Goal: Task Accomplishment & Management: Complete application form

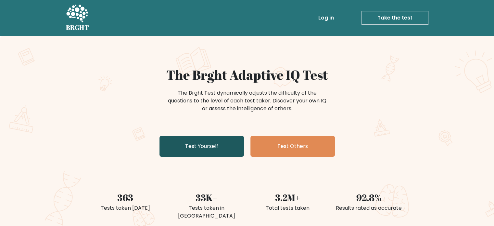
click at [177, 143] on link "Test Yourself" at bounding box center [201, 146] width 84 height 21
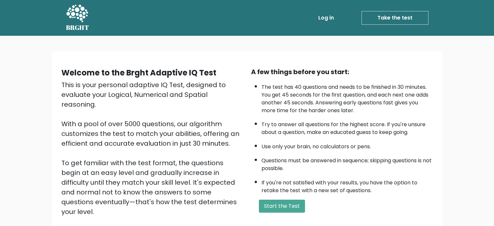
drag, startPoint x: 0, startPoint y: 0, endPoint x: 110, endPoint y: 95, distance: 145.5
drag, startPoint x: 110, startPoint y: 95, endPoint x: 280, endPoint y: 204, distance: 201.8
click at [280, 204] on button "Start the Test" at bounding box center [282, 205] width 46 height 13
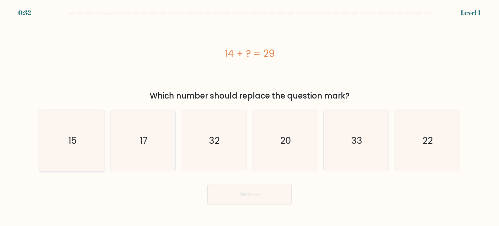
click at [89, 139] on icon "15" at bounding box center [71, 140] width 61 height 61
click at [249, 116] on input "a. 15" at bounding box center [249, 114] width 0 height 3
radio input "true"
click at [248, 196] on button "Next" at bounding box center [249, 194] width 84 height 21
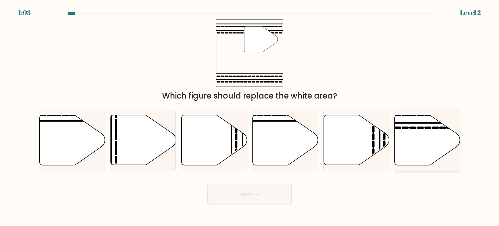
click at [433, 139] on icon at bounding box center [427, 140] width 65 height 50
click at [250, 116] on input "f." at bounding box center [249, 114] width 0 height 3
radio input "true"
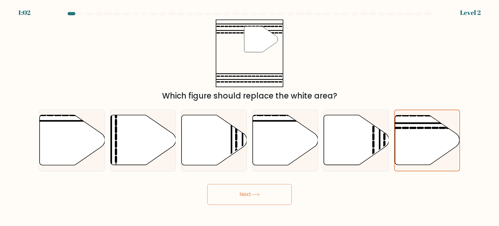
click at [267, 197] on button "Next" at bounding box center [249, 194] width 84 height 21
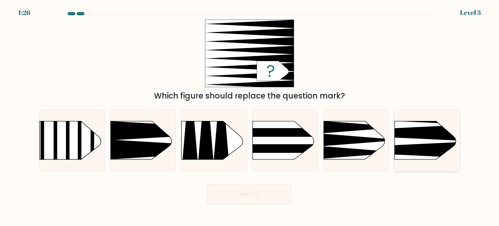
click at [414, 143] on rect at bounding box center [381, 106] width 170 height 129
click at [250, 116] on input "f." at bounding box center [249, 114] width 0 height 3
radio input "true"
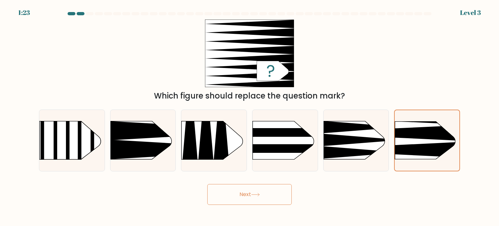
click at [272, 190] on button "Next" at bounding box center [249, 194] width 84 height 21
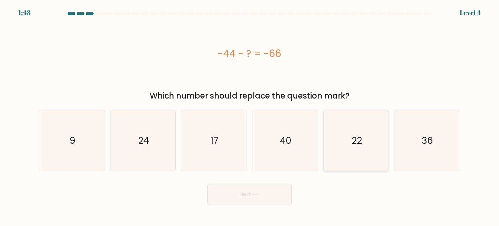
click at [360, 150] on icon "22" at bounding box center [355, 140] width 61 height 61
click at [250, 116] on input "e. 22" at bounding box center [249, 114] width 0 height 3
radio input "true"
click at [253, 192] on button "Next" at bounding box center [249, 194] width 84 height 21
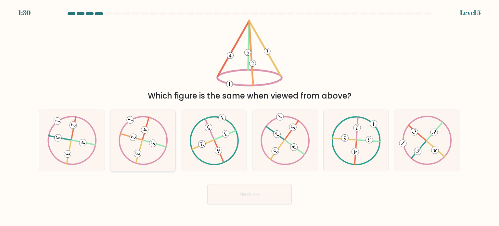
click at [138, 138] on icon at bounding box center [142, 140] width 49 height 49
click at [249, 116] on input "b." at bounding box center [249, 114] width 0 height 3
radio input "true"
click at [238, 193] on button "Next" at bounding box center [249, 194] width 84 height 21
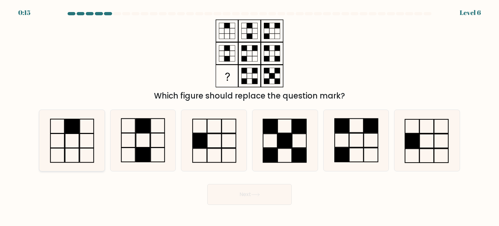
click at [89, 134] on icon at bounding box center [71, 140] width 61 height 61
click at [249, 116] on input "a." at bounding box center [249, 114] width 0 height 3
radio input "true"
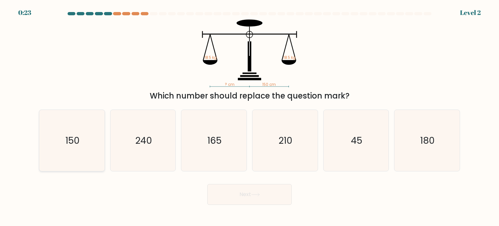
click at [82, 149] on icon "150" at bounding box center [71, 140] width 61 height 61
click at [249, 116] on input "a. 150" at bounding box center [249, 114] width 0 height 3
radio input "true"
click at [243, 194] on button "Next" at bounding box center [249, 194] width 84 height 21
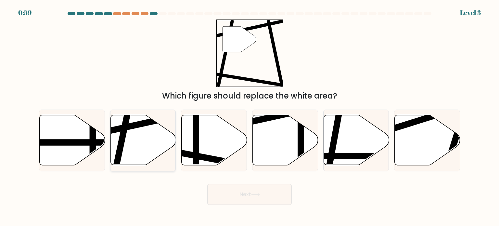
click at [143, 144] on icon at bounding box center [142, 140] width 65 height 50
click at [249, 116] on input "b." at bounding box center [249, 114] width 0 height 3
radio input "true"
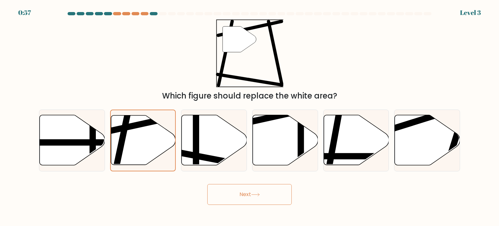
click at [265, 193] on button "Next" at bounding box center [249, 194] width 84 height 21
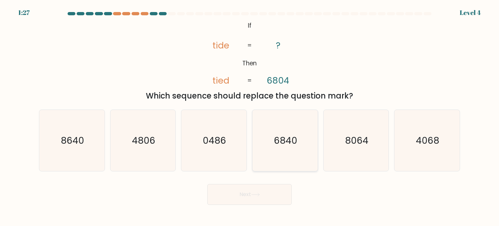
click at [288, 137] on text "6840" at bounding box center [285, 139] width 23 height 13
click at [250, 116] on input "d. 6840" at bounding box center [249, 114] width 0 height 3
radio input "true"
click at [237, 198] on button "Next" at bounding box center [249, 194] width 84 height 21
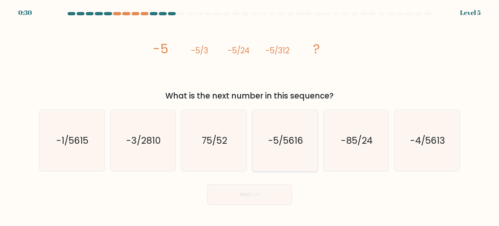
click at [277, 148] on icon "-5/5616" at bounding box center [284, 140] width 61 height 61
click at [250, 116] on input "d. -5/5616" at bounding box center [249, 114] width 0 height 3
radio input "true"
click at [265, 188] on button "Next" at bounding box center [249, 194] width 84 height 21
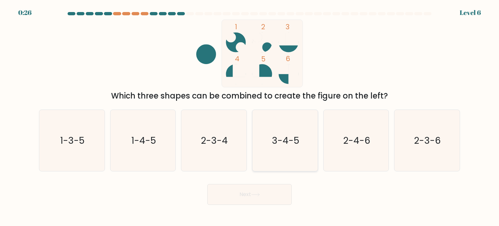
click at [290, 144] on text "3-4-5" at bounding box center [285, 139] width 27 height 13
click at [250, 116] on input "d. 3-4-5" at bounding box center [249, 114] width 0 height 3
radio input "true"
click at [259, 197] on button "Next" at bounding box center [249, 194] width 84 height 21
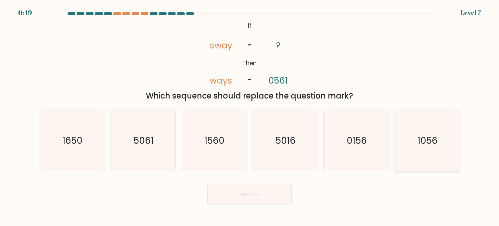
click at [433, 128] on icon "1056" at bounding box center [426, 140] width 61 height 61
click at [250, 116] on input "f. 1056" at bounding box center [249, 114] width 0 height 3
radio input "true"
click at [268, 194] on button "Next" at bounding box center [249, 194] width 84 height 21
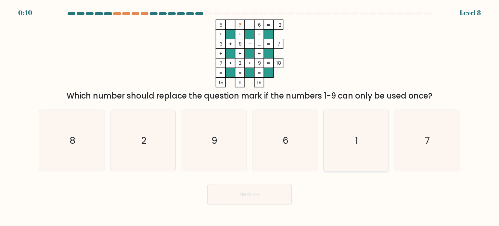
click at [359, 145] on icon "1" at bounding box center [355, 140] width 61 height 61
click at [250, 116] on input "e. 1" at bounding box center [249, 114] width 0 height 3
radio input "true"
click at [250, 194] on button "Next" at bounding box center [249, 194] width 84 height 21
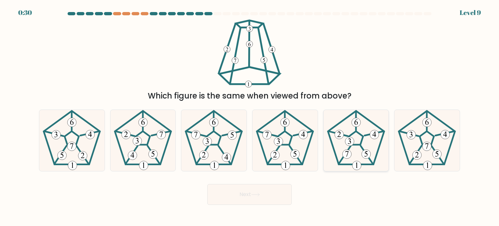
click at [348, 151] on 664 at bounding box center [346, 153] width 9 height 9
click at [250, 116] on input "e." at bounding box center [249, 114] width 0 height 3
radio input "true"
click at [268, 194] on button "Next" at bounding box center [249, 194] width 84 height 21
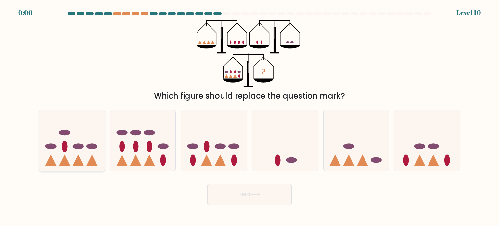
click at [81, 146] on ellipse at bounding box center [78, 146] width 11 height 6
click at [249, 116] on input "a." at bounding box center [249, 114] width 0 height 3
radio input "true"
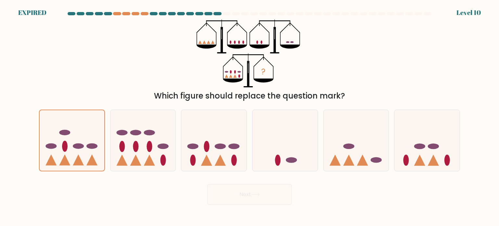
click at [258, 192] on div "Next" at bounding box center [249, 192] width 429 height 26
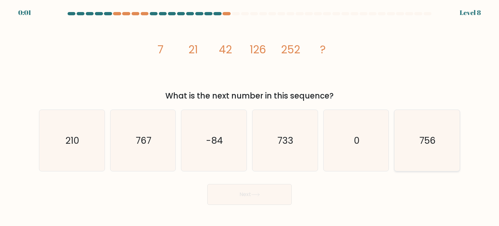
click at [417, 128] on icon "756" at bounding box center [426, 140] width 61 height 61
click at [250, 116] on input "f. 756" at bounding box center [249, 114] width 0 height 3
radio input "true"
click at [264, 193] on button "Next" at bounding box center [249, 194] width 84 height 21
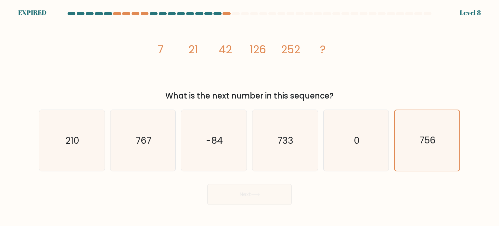
click at [264, 193] on div "Next" at bounding box center [249, 192] width 429 height 26
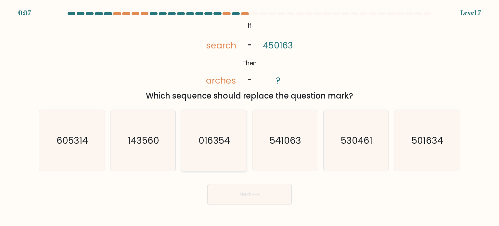
click at [215, 129] on icon "016354" at bounding box center [213, 140] width 61 height 61
click at [249, 116] on input "c. 016354" at bounding box center [249, 114] width 0 height 3
radio input "true"
click at [259, 194] on icon at bounding box center [255, 195] width 9 height 4
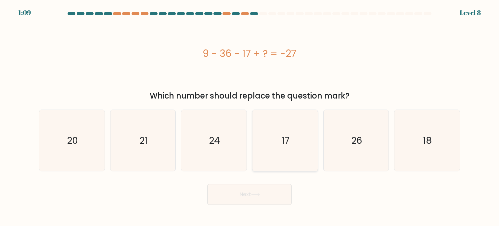
click at [280, 128] on icon "17" at bounding box center [284, 140] width 61 height 61
click at [250, 116] on input "d. 17" at bounding box center [249, 114] width 0 height 3
radio input "true"
click at [261, 198] on button "Next" at bounding box center [249, 194] width 84 height 21
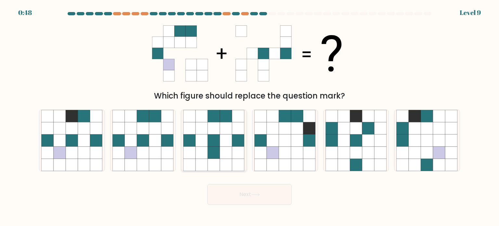
click at [203, 134] on icon at bounding box center [202, 128] width 12 height 12
click at [249, 116] on input "c." at bounding box center [249, 114] width 0 height 3
radio input "true"
click at [247, 193] on button "Next" at bounding box center [249, 194] width 84 height 21
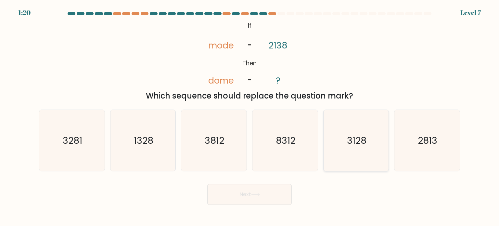
click at [351, 143] on text "3128" at bounding box center [356, 139] width 19 height 13
click at [250, 116] on input "e. 3128" at bounding box center [249, 114] width 0 height 3
radio input "true"
click at [241, 185] on button "Next" at bounding box center [249, 194] width 84 height 21
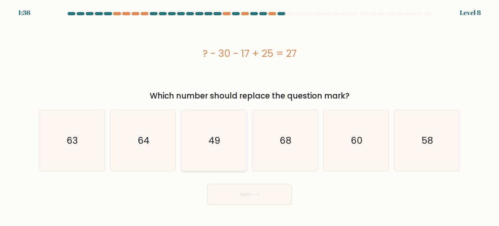
click at [227, 135] on icon "49" at bounding box center [213, 140] width 61 height 61
click at [249, 116] on input "c. 49" at bounding box center [249, 114] width 0 height 3
radio input "true"
click at [243, 193] on button "Next" at bounding box center [249, 194] width 84 height 21
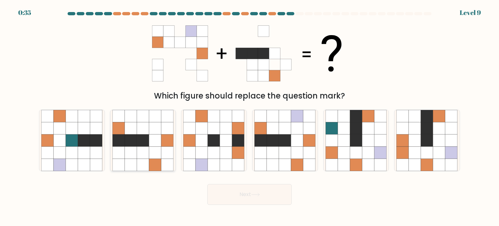
click at [146, 144] on icon at bounding box center [143, 140] width 12 height 12
click at [249, 116] on input "b." at bounding box center [249, 114] width 0 height 3
radio input "true"
click at [292, 145] on icon at bounding box center [297, 140] width 12 height 12
click at [250, 116] on input "d." at bounding box center [249, 114] width 0 height 3
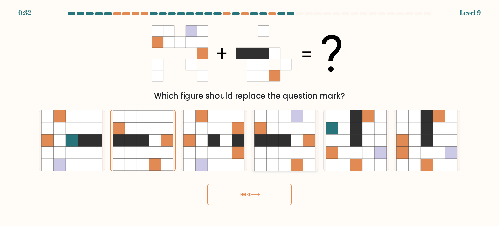
radio input "true"
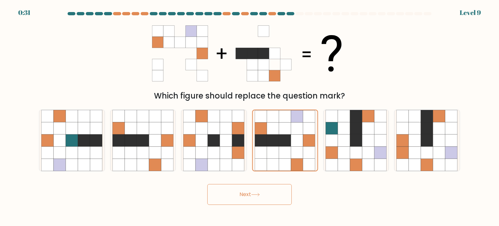
click at [268, 193] on button "Next" at bounding box center [249, 194] width 84 height 21
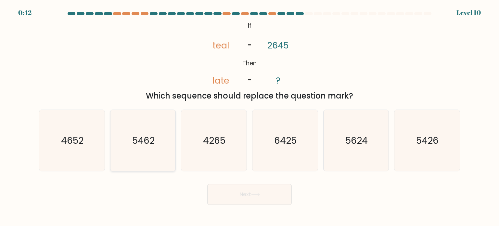
click at [136, 149] on icon "5462" at bounding box center [142, 140] width 61 height 61
click at [249, 116] on input "b. 5462" at bounding box center [249, 114] width 0 height 3
radio input "true"
click at [429, 142] on text "5426" at bounding box center [427, 139] width 22 height 13
click at [250, 116] on input "f. 5426" at bounding box center [249, 114] width 0 height 3
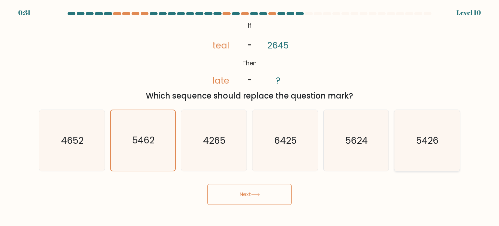
radio input "true"
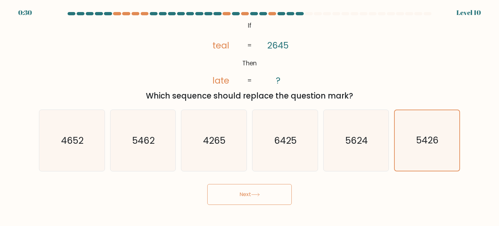
click at [242, 196] on button "Next" at bounding box center [249, 194] width 84 height 21
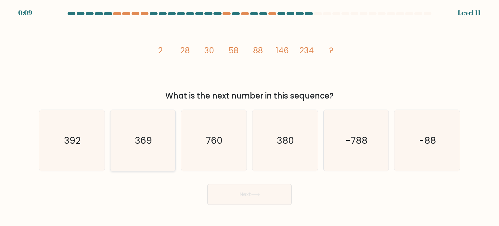
click at [160, 144] on icon "369" at bounding box center [142, 140] width 61 height 61
click at [249, 116] on input "b. 369" at bounding box center [249, 114] width 0 height 3
radio input "true"
click at [259, 193] on icon at bounding box center [255, 195] width 9 height 4
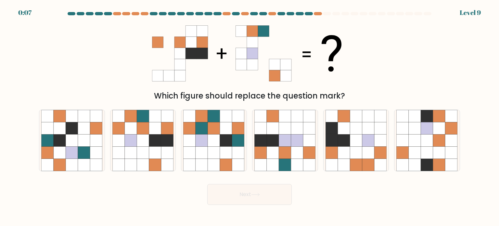
click at [259, 193] on icon at bounding box center [255, 195] width 9 height 4
click at [155, 140] on icon at bounding box center [155, 140] width 12 height 12
click at [249, 116] on input "b." at bounding box center [249, 114] width 0 height 3
radio input "true"
click at [260, 194] on icon at bounding box center [255, 195] width 9 height 4
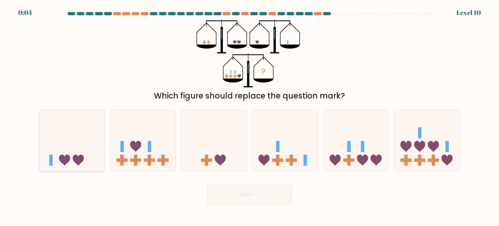
click at [100, 169] on div at bounding box center [72, 140] width 66 height 62
click at [249, 116] on input "a." at bounding box center [249, 114] width 0 height 3
radio input "true"
click at [245, 190] on button "Next" at bounding box center [249, 194] width 84 height 21
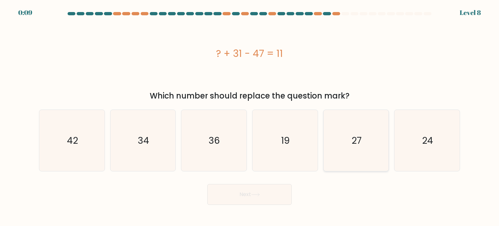
click at [350, 141] on icon "27" at bounding box center [355, 140] width 61 height 61
click at [250, 116] on input "e. 27" at bounding box center [249, 114] width 0 height 3
radio input "true"
click at [252, 189] on button "Next" at bounding box center [249, 194] width 84 height 21
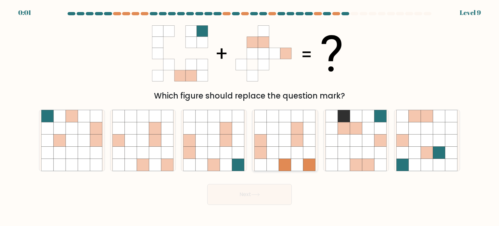
click at [273, 128] on icon at bounding box center [273, 128] width 12 height 12
click at [250, 116] on input "d." at bounding box center [249, 114] width 0 height 3
radio input "true"
click at [269, 193] on button "Next" at bounding box center [249, 194] width 84 height 21
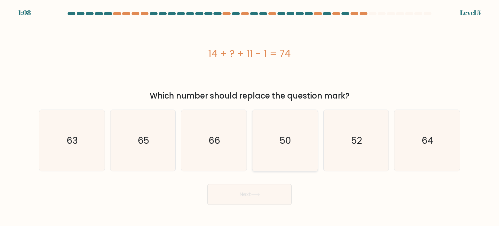
click at [286, 134] on text "50" at bounding box center [285, 139] width 11 height 13
click at [250, 116] on input "d. 50" at bounding box center [249, 114] width 0 height 3
radio input "true"
click at [258, 197] on button "Next" at bounding box center [249, 194] width 84 height 21
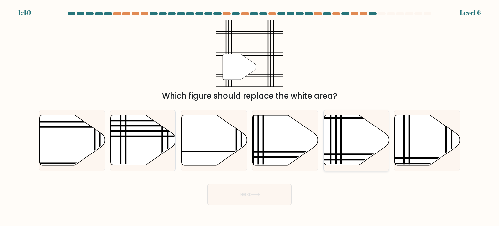
click at [337, 114] on div at bounding box center [356, 140] width 66 height 62
click at [250, 114] on input "e." at bounding box center [249, 114] width 0 height 3
radio input "true"
click at [248, 197] on button "Next" at bounding box center [249, 194] width 84 height 21
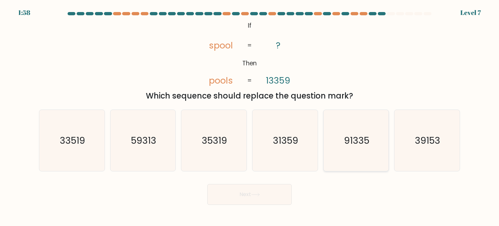
click at [357, 139] on text "91335" at bounding box center [356, 139] width 25 height 13
click at [250, 116] on input "e. 91335" at bounding box center [249, 114] width 0 height 3
radio input "true"
click at [250, 193] on button "Next" at bounding box center [249, 194] width 84 height 21
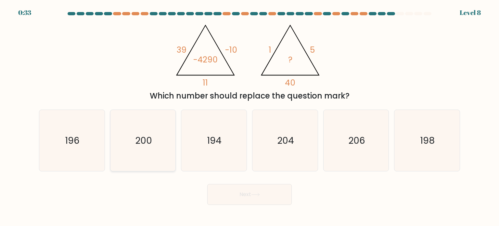
click at [164, 137] on icon "200" at bounding box center [142, 140] width 61 height 61
click at [249, 116] on input "b. 200" at bounding box center [249, 114] width 0 height 3
radio input "true"
click at [254, 196] on icon at bounding box center [255, 195] width 9 height 4
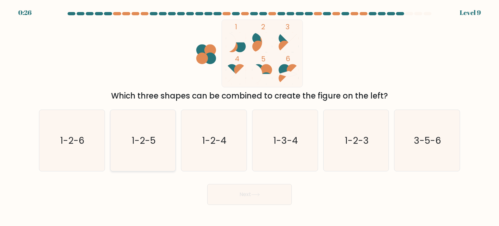
click at [158, 154] on icon "1-2-5" at bounding box center [142, 140] width 61 height 61
click at [249, 116] on input "b. 1-2-5" at bounding box center [249, 114] width 0 height 3
radio input "true"
click at [227, 200] on button "Next" at bounding box center [249, 194] width 84 height 21
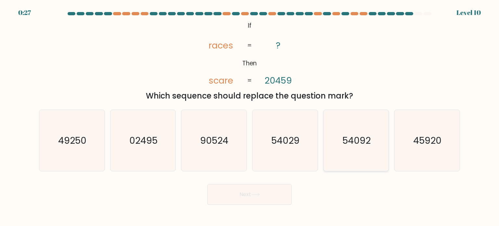
click at [357, 152] on icon "54092" at bounding box center [355, 140] width 61 height 61
click at [250, 116] on input "e. 54092" at bounding box center [249, 114] width 0 height 3
radio input "true"
click at [250, 194] on button "Next" at bounding box center [249, 194] width 84 height 21
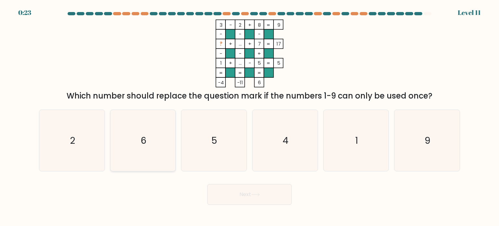
click at [147, 132] on icon "6" at bounding box center [142, 140] width 61 height 61
click at [249, 116] on input "b. 6" at bounding box center [249, 114] width 0 height 3
radio input "true"
click at [252, 193] on button "Next" at bounding box center [249, 194] width 84 height 21
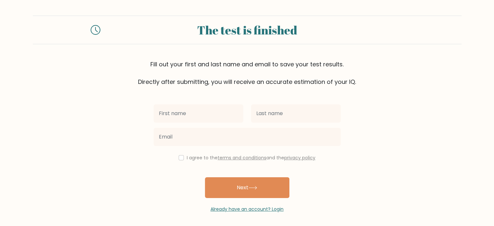
click at [175, 114] on input "text" at bounding box center [199, 113] width 90 height 18
type input "[PERSON_NAME]"
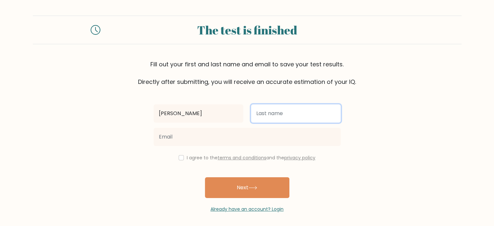
click at [265, 112] on input "text" at bounding box center [296, 113] width 90 height 18
type input "Rahman"
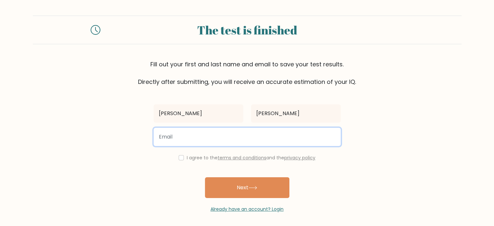
click at [210, 140] on input "email" at bounding box center [247, 137] width 187 height 18
type input "qmrahman99@gmail.com"
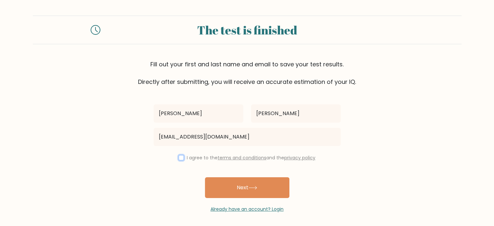
click at [179, 157] on input "checkbox" at bounding box center [181, 157] width 5 height 5
checkbox input "true"
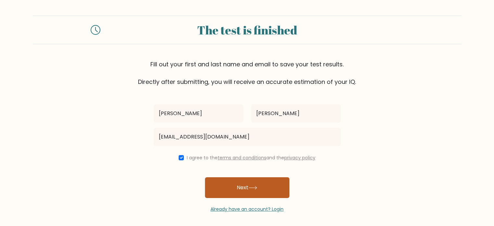
click at [257, 187] on icon at bounding box center [253, 187] width 8 height 3
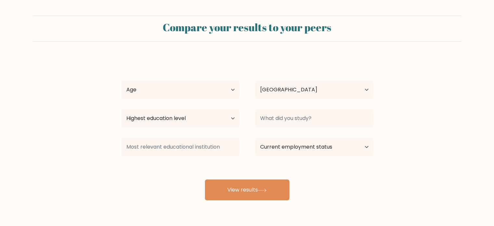
select select "BD"
click at [233, 89] on select "Age Under 18 years old 18-24 years old 25-34 years old 35-44 years old 45-54 ye…" at bounding box center [180, 90] width 118 height 18
select select "18_24"
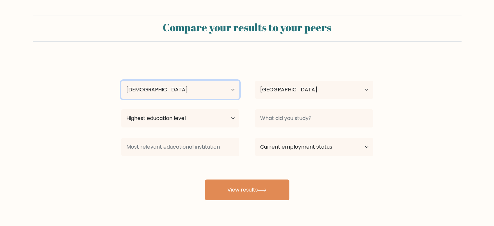
click at [121, 81] on select "Age Under 18 years old 18-24 years old 25-34 years old 35-44 years old 45-54 ye…" at bounding box center [180, 90] width 118 height 18
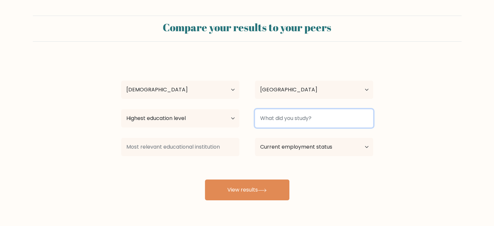
click at [279, 118] on input at bounding box center [314, 118] width 118 height 18
type input "B"
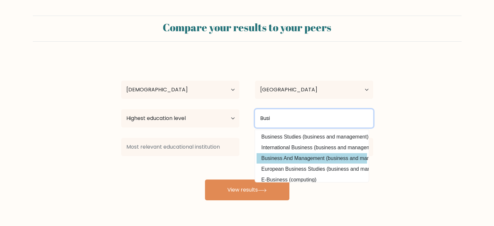
type input "Busi"
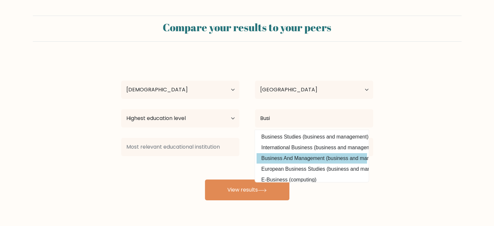
click at [314, 157] on div "Masudur Rahman Age Under 18 years old 18-24 years old 25-34 years old 35-44 yea…" at bounding box center [247, 128] width 260 height 143
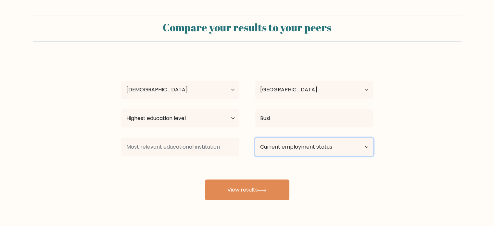
click at [307, 143] on select "Current employment status Employed Student Retired Other / prefer not to answer" at bounding box center [314, 147] width 118 height 18
select select "student"
click at [255, 138] on select "Current employment status Employed Student Retired Other / prefer not to answer" at bounding box center [314, 147] width 118 height 18
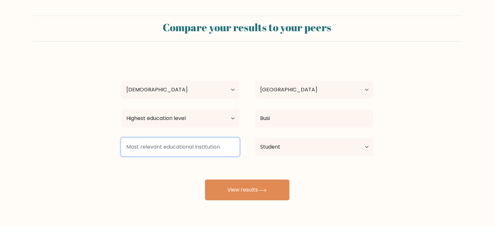
click at [204, 147] on input at bounding box center [180, 147] width 118 height 18
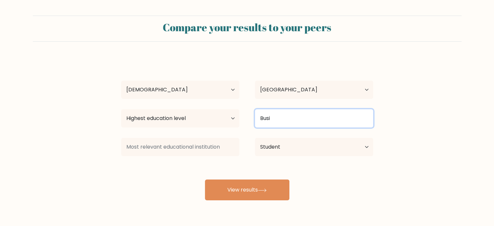
click at [274, 119] on input "Busi" at bounding box center [314, 118] width 118 height 18
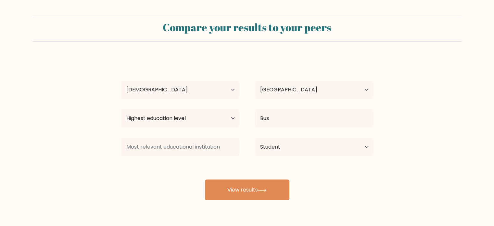
click at [307, 156] on div "Masudur Rahman Age Under 18 years old 18-24 years old 25-34 years old 35-44 yea…" at bounding box center [247, 128] width 260 height 143
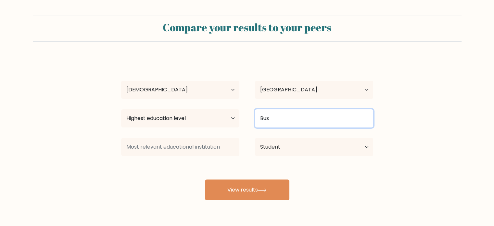
click at [277, 117] on input "Bus" at bounding box center [314, 118] width 118 height 18
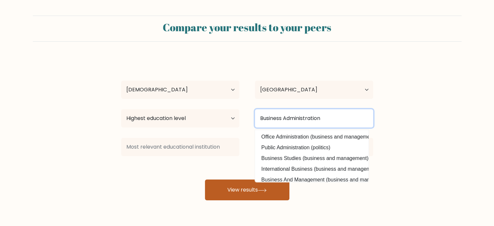
type input "Business Administration"
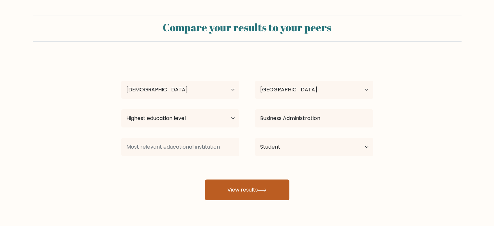
click at [246, 188] on button "View results" at bounding box center [247, 189] width 84 height 21
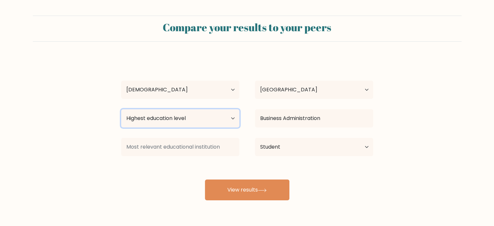
click at [184, 118] on select "Highest education level No schooling Primary Lower Secondary Upper Secondary Oc…" at bounding box center [180, 118] width 118 height 18
select select "bachelors_degree"
click at [121, 109] on select "Highest education level No schooling Primary Lower Secondary Upper Secondary Oc…" at bounding box center [180, 118] width 118 height 18
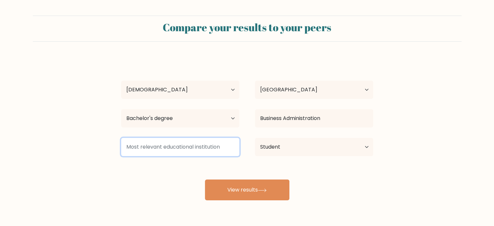
click at [211, 149] on input at bounding box center [180, 147] width 118 height 18
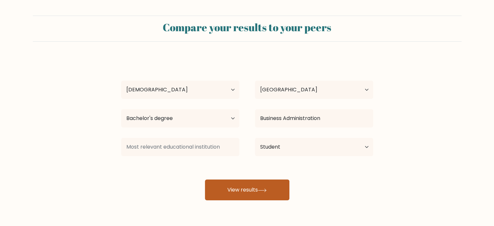
click at [260, 187] on button "View results" at bounding box center [247, 189] width 84 height 21
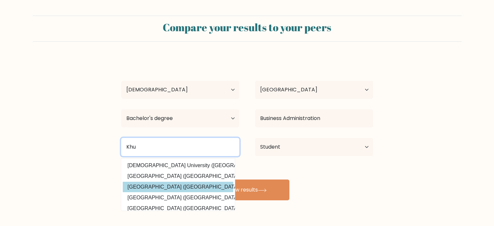
type input "Khu"
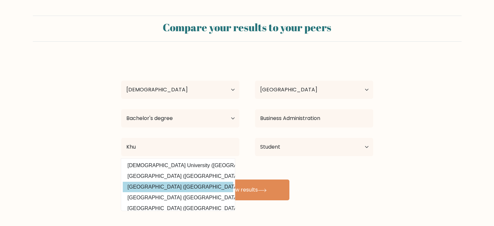
click at [163, 189] on div "Masudur Rahman Age Under 18 years old 18-24 years old 25-34 years old 35-44 yea…" at bounding box center [247, 128] width 260 height 143
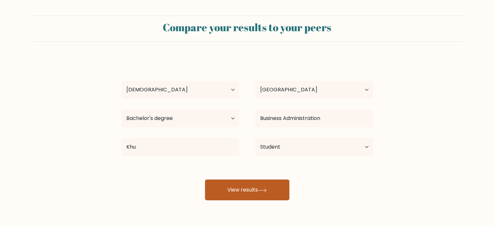
click at [240, 194] on button "View results" at bounding box center [247, 189] width 84 height 21
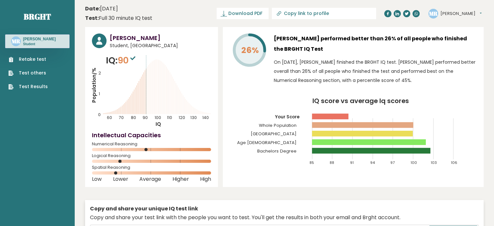
click at [36, 57] on link "Retake test" at bounding box center [27, 59] width 39 height 7
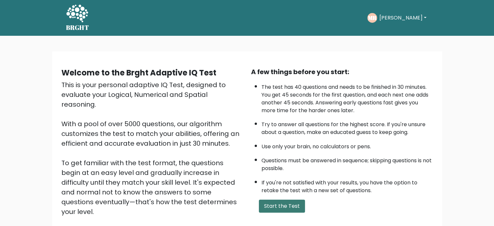
click at [293, 208] on button "Start the Test" at bounding box center [282, 205] width 46 height 13
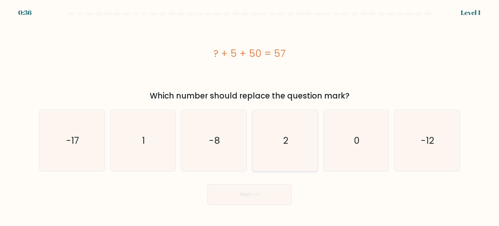
click at [274, 141] on icon "2" at bounding box center [284, 140] width 61 height 61
click at [250, 116] on input "d. 2" at bounding box center [249, 114] width 0 height 3
radio input "true"
click at [251, 196] on button "Next" at bounding box center [249, 194] width 84 height 21
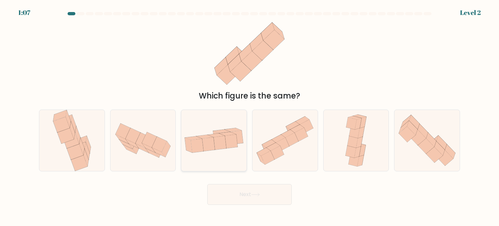
click at [214, 131] on icon at bounding box center [222, 137] width 19 height 16
click at [249, 116] on input "c." at bounding box center [249, 114] width 0 height 3
radio input "true"
click at [253, 202] on button "Next" at bounding box center [249, 194] width 84 height 21
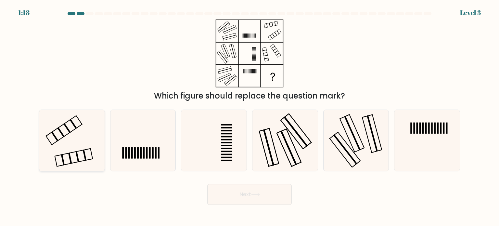
click at [90, 141] on icon at bounding box center [71, 140] width 61 height 61
click at [249, 116] on input "a." at bounding box center [249, 114] width 0 height 3
radio input "true"
click at [226, 201] on button "Next" at bounding box center [249, 194] width 84 height 21
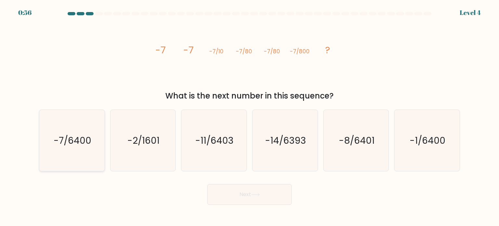
click at [78, 148] on icon "-7/6400" at bounding box center [71, 140] width 61 height 61
click at [249, 116] on input "a. -7/6400" at bounding box center [249, 114] width 0 height 3
radio input "true"
click at [223, 191] on button "Next" at bounding box center [249, 194] width 84 height 21
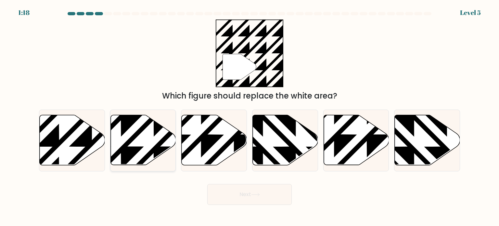
click at [137, 138] on icon at bounding box center [142, 140] width 65 height 50
click at [249, 116] on input "b." at bounding box center [249, 114] width 0 height 3
radio input "true"
click at [58, 148] on icon at bounding box center [72, 140] width 65 height 50
click at [249, 116] on input "a." at bounding box center [249, 114] width 0 height 3
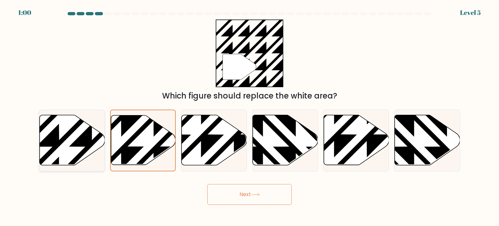
radio input "true"
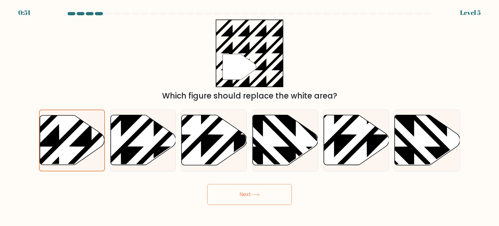
click at [239, 197] on button "Next" at bounding box center [249, 194] width 84 height 21
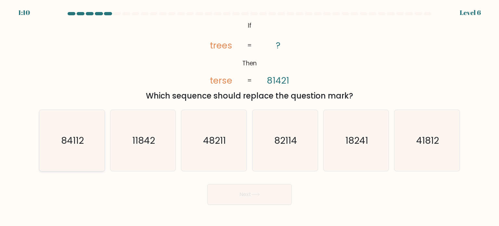
click at [70, 133] on text "84112" at bounding box center [72, 139] width 23 height 13
click at [249, 116] on input "a. 84112" at bounding box center [249, 114] width 0 height 3
radio input "true"
click at [252, 191] on button "Next" at bounding box center [249, 194] width 84 height 21
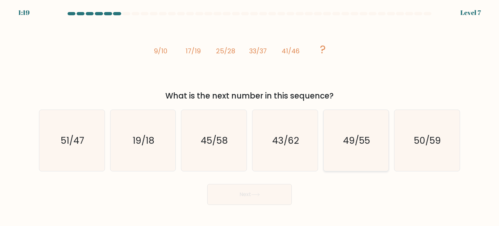
click at [340, 140] on icon "49/55" at bounding box center [355, 140] width 61 height 61
click at [250, 116] on input "e. 49/55" at bounding box center [249, 114] width 0 height 3
radio input "true"
click at [246, 192] on button "Next" at bounding box center [249, 194] width 84 height 21
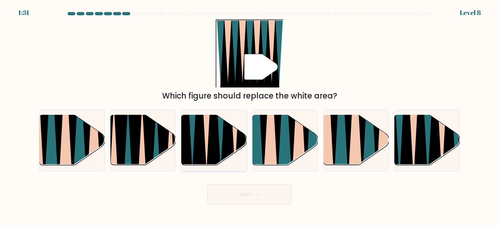
click at [221, 152] on icon at bounding box center [221, 115] width 14 height 130
click at [249, 116] on input "c." at bounding box center [249, 114] width 0 height 3
radio input "true"
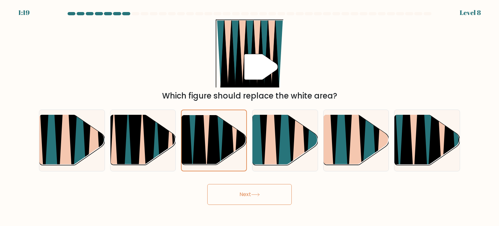
click at [246, 189] on button "Next" at bounding box center [249, 194] width 84 height 21
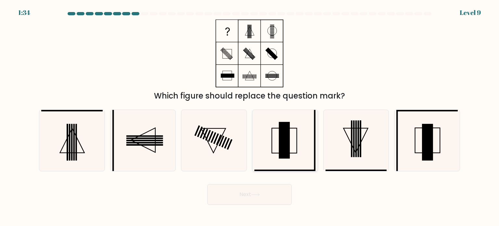
click at [289, 136] on rect at bounding box center [284, 139] width 11 height 37
click at [250, 116] on input "d." at bounding box center [249, 114] width 0 height 3
radio input "true"
click at [424, 141] on rect at bounding box center [427, 141] width 11 height 37
click at [250, 116] on input "f." at bounding box center [249, 114] width 0 height 3
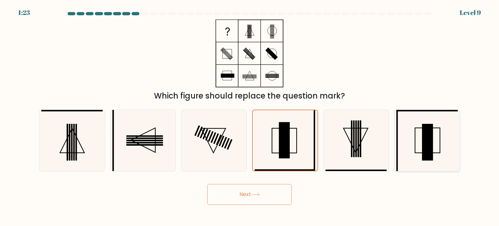
radio input "true"
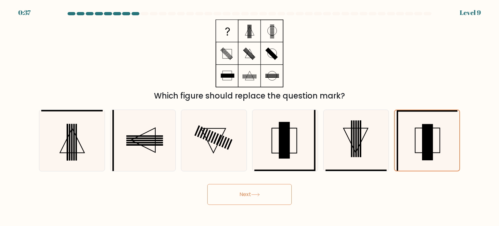
click at [255, 197] on button "Next" at bounding box center [249, 194] width 84 height 21
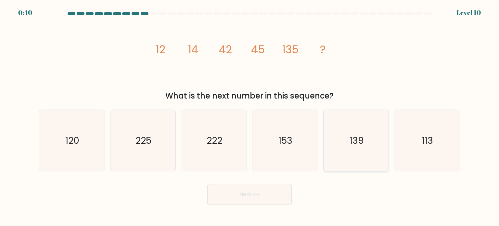
click at [371, 132] on icon "139" at bounding box center [355, 140] width 61 height 61
click at [250, 116] on input "e. 139" at bounding box center [249, 114] width 0 height 3
radio input "true"
click at [266, 189] on button "Next" at bounding box center [249, 194] width 84 height 21
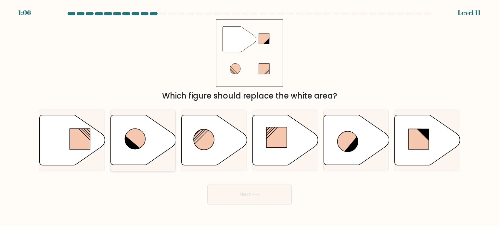
click at [147, 134] on icon at bounding box center [142, 140] width 65 height 50
click at [249, 116] on input "b." at bounding box center [249, 114] width 0 height 3
radio input "true"
click at [260, 193] on icon at bounding box center [255, 195] width 9 height 4
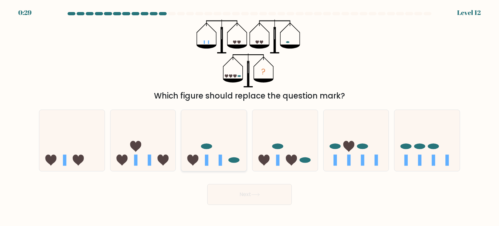
click at [218, 162] on icon at bounding box center [213, 140] width 65 height 54
click at [249, 116] on input "c." at bounding box center [249, 114] width 0 height 3
radio input "true"
click at [260, 200] on button "Next" at bounding box center [249, 194] width 84 height 21
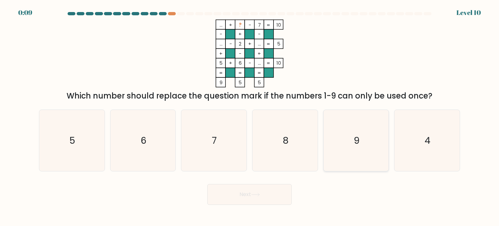
click at [346, 131] on icon "9" at bounding box center [355, 140] width 61 height 61
click at [250, 116] on input "e. 9" at bounding box center [249, 114] width 0 height 3
radio input "true"
click at [259, 192] on button "Next" at bounding box center [249, 194] width 84 height 21
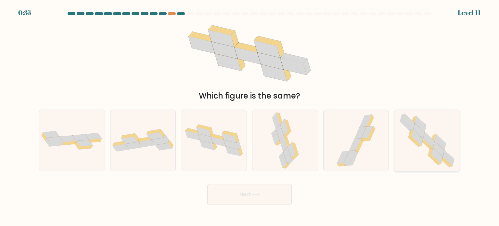
click at [432, 138] on icon at bounding box center [433, 138] width 5 height 8
click at [250, 116] on input "f." at bounding box center [249, 114] width 0 height 3
radio input "true"
click at [266, 191] on button "Next" at bounding box center [249, 194] width 84 height 21
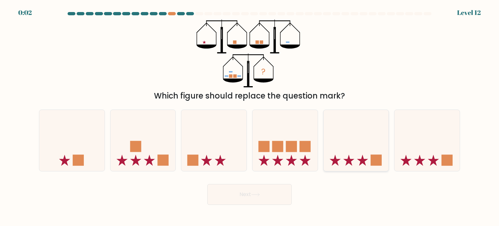
click at [354, 162] on icon at bounding box center [356, 140] width 65 height 54
click at [250, 116] on input "e." at bounding box center [249, 114] width 0 height 3
radio input "true"
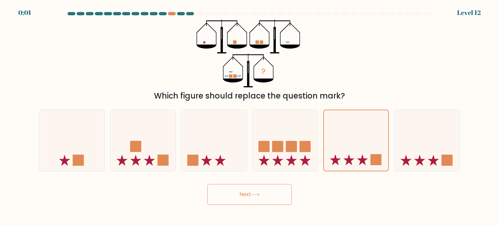
click at [250, 196] on button "Next" at bounding box center [249, 194] width 84 height 21
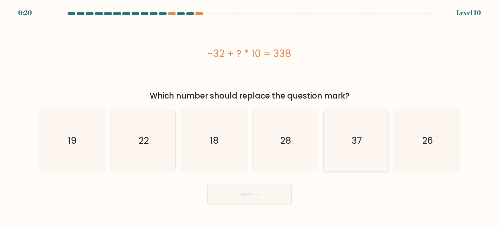
click at [370, 143] on icon "37" at bounding box center [355, 140] width 61 height 61
click at [250, 116] on input "e. 37" at bounding box center [249, 114] width 0 height 3
radio input "true"
click at [249, 192] on button "Next" at bounding box center [249, 194] width 84 height 21
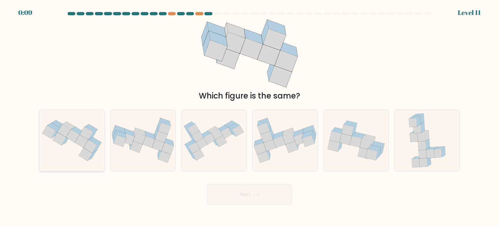
click at [80, 133] on icon at bounding box center [77, 131] width 13 height 8
click at [249, 116] on input "a." at bounding box center [249, 114] width 0 height 3
radio input "true"
click at [360, 145] on icon at bounding box center [356, 141] width 12 height 11
click at [250, 116] on input "e." at bounding box center [249, 114] width 0 height 3
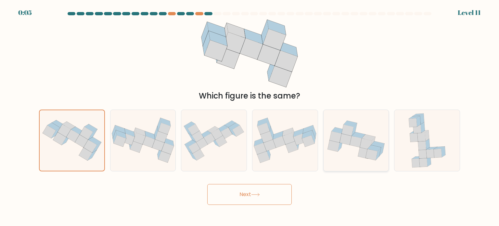
radio input "true"
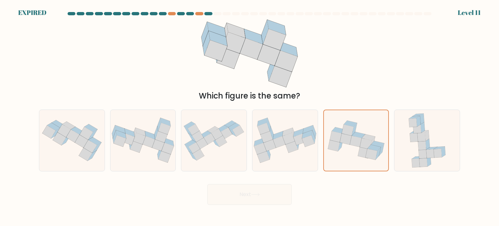
click at [249, 197] on div "Next" at bounding box center [249, 192] width 429 height 26
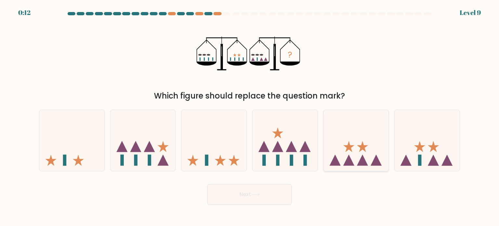
click at [354, 155] on icon at bounding box center [356, 140] width 65 height 54
click at [250, 116] on input "e." at bounding box center [249, 114] width 0 height 3
radio input "true"
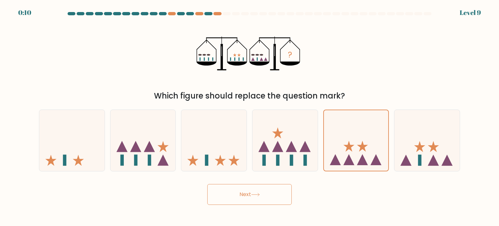
click at [271, 188] on button "Next" at bounding box center [249, 194] width 84 height 21
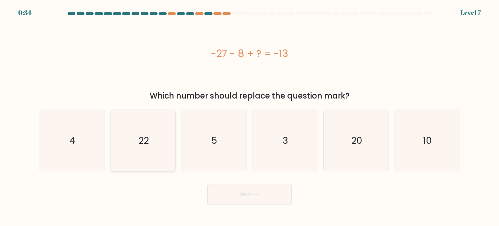
click at [158, 132] on icon "22" at bounding box center [142, 140] width 61 height 61
click at [249, 116] on input "b. 22" at bounding box center [249, 114] width 0 height 3
radio input "true"
click at [271, 194] on button "Next" at bounding box center [249, 194] width 84 height 21
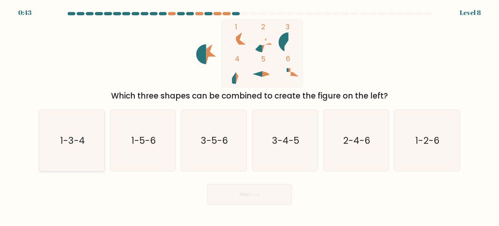
click at [78, 136] on text "1-3-4" at bounding box center [72, 139] width 25 height 13
click at [249, 116] on input "a. 1-3-4" at bounding box center [249, 114] width 0 height 3
radio input "true"
click at [421, 138] on text "1-2-6" at bounding box center [427, 139] width 24 height 13
click at [250, 116] on input "f. 1-2-6" at bounding box center [249, 114] width 0 height 3
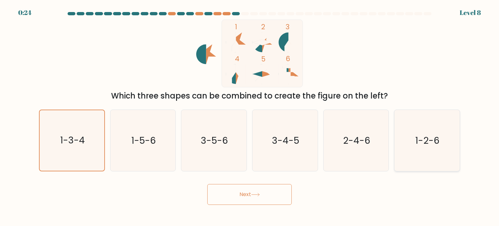
radio input "true"
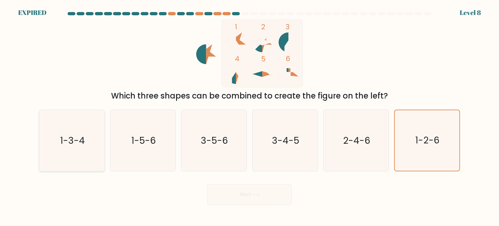
click at [80, 146] on text "1-3-4" at bounding box center [72, 139] width 25 height 13
click at [249, 116] on input "a. 1-3-4" at bounding box center [249, 114] width 0 height 3
radio input "true"
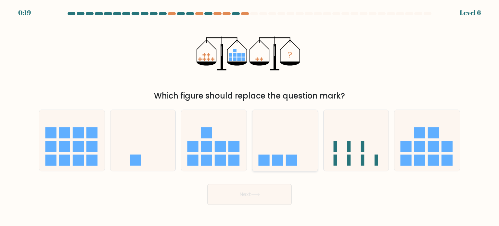
click at [278, 155] on rect at bounding box center [277, 159] width 11 height 11
click at [250, 116] on input "d." at bounding box center [249, 114] width 0 height 3
radio input "true"
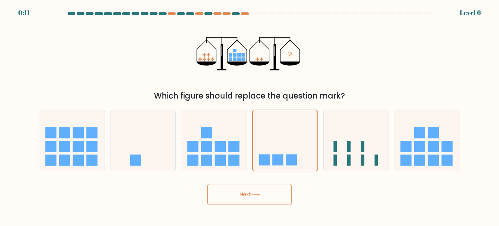
click at [244, 196] on button "Next" at bounding box center [249, 194] width 84 height 21
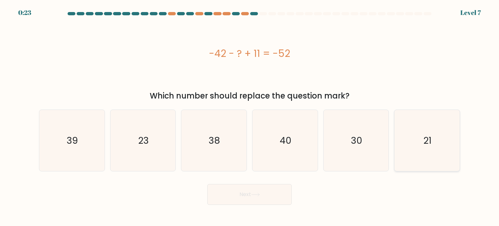
click at [437, 154] on icon "21" at bounding box center [426, 140] width 61 height 61
click at [250, 116] on input "f. 21" at bounding box center [249, 114] width 0 height 3
radio input "true"
click at [257, 193] on icon at bounding box center [255, 195] width 9 height 4
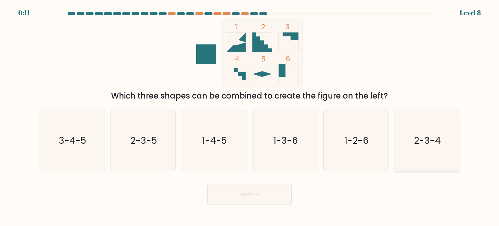
click at [447, 149] on icon "2-3-4" at bounding box center [426, 140] width 61 height 61
click at [250, 116] on input "f. 2-3-4" at bounding box center [249, 114] width 0 height 3
radio input "true"
click at [259, 191] on button "Next" at bounding box center [249, 194] width 84 height 21
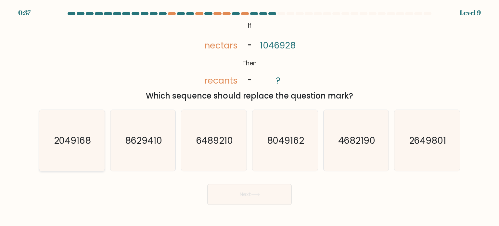
click at [68, 131] on icon "2049168" at bounding box center [71, 140] width 61 height 61
click at [249, 116] on input "a. 2049168" at bounding box center [249, 114] width 0 height 3
radio input "true"
click at [234, 194] on button "Next" at bounding box center [249, 194] width 84 height 21
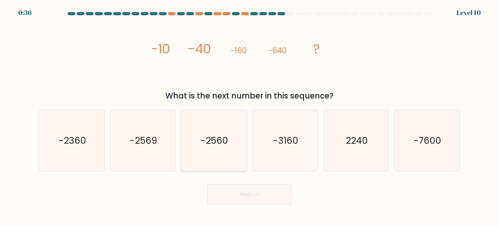
click at [220, 134] on text "-2560" at bounding box center [215, 139] width 28 height 13
click at [249, 116] on input "c. -2560" at bounding box center [249, 114] width 0 height 3
radio input "true"
click at [243, 195] on button "Next" at bounding box center [249, 194] width 84 height 21
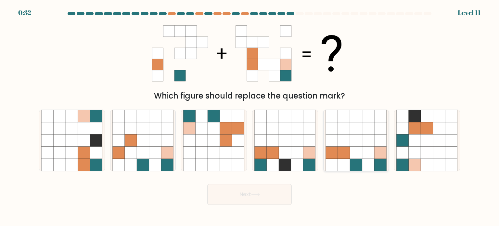
click at [359, 158] on icon at bounding box center [356, 152] width 12 height 12
click at [250, 116] on input "e." at bounding box center [249, 114] width 0 height 3
radio input "true"
click at [258, 194] on icon at bounding box center [255, 195] width 9 height 4
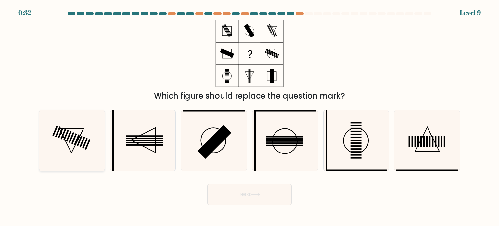
click at [80, 133] on icon at bounding box center [71, 140] width 61 height 61
click at [249, 116] on input "a." at bounding box center [249, 114] width 0 height 3
radio input "true"
click at [259, 192] on button "Next" at bounding box center [249, 194] width 84 height 21
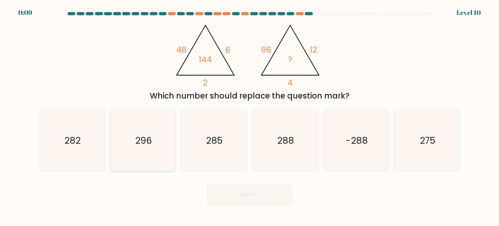
click at [137, 137] on text "296" at bounding box center [143, 139] width 17 height 13
click at [249, 116] on input "b. 296" at bounding box center [249, 114] width 0 height 3
radio input "true"
click at [256, 195] on icon at bounding box center [255, 194] width 8 height 3
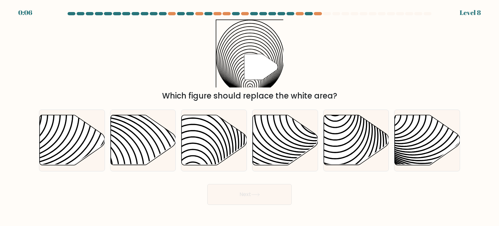
click at [256, 195] on icon at bounding box center [255, 194] width 8 height 3
click at [208, 139] on icon at bounding box center [214, 140] width 65 height 50
click at [249, 116] on input "c." at bounding box center [249, 114] width 0 height 3
radio input "true"
click at [240, 193] on button "Next" at bounding box center [249, 194] width 84 height 21
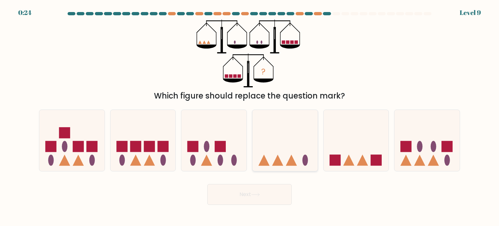
click at [292, 158] on icon at bounding box center [291, 159] width 11 height 11
click at [250, 116] on input "d." at bounding box center [249, 114] width 0 height 3
radio input "true"
click at [258, 195] on icon at bounding box center [255, 194] width 8 height 3
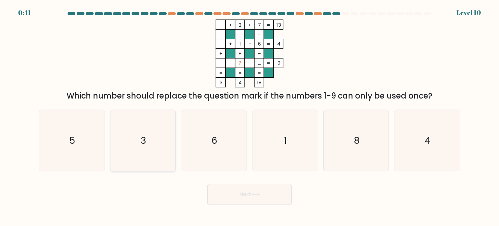
click at [162, 140] on icon "3" at bounding box center [142, 140] width 61 height 61
click at [249, 116] on input "b. 3" at bounding box center [249, 114] width 0 height 3
radio input "true"
click at [249, 191] on button "Next" at bounding box center [249, 194] width 84 height 21
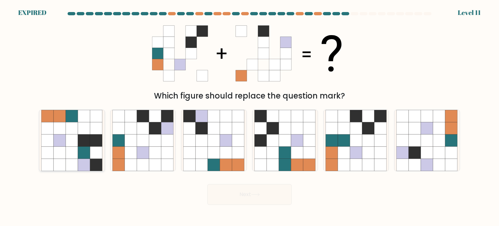
click at [79, 140] on icon at bounding box center [84, 140] width 12 height 12
click at [249, 116] on input "a." at bounding box center [249, 114] width 0 height 3
radio input "true"
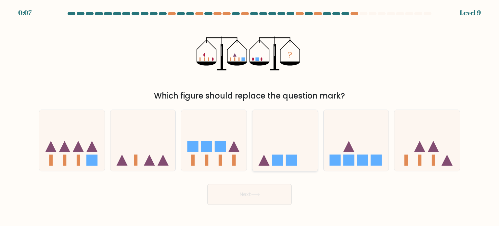
click at [296, 152] on icon at bounding box center [284, 140] width 65 height 54
click at [250, 116] on input "d." at bounding box center [249, 114] width 0 height 3
radio input "true"
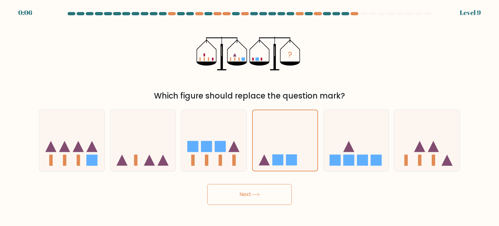
click at [252, 199] on button "Next" at bounding box center [249, 194] width 84 height 21
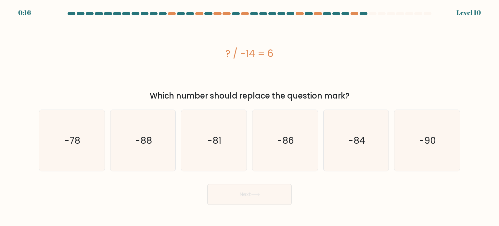
click at [252, 199] on button "Next" at bounding box center [249, 194] width 84 height 21
click at [360, 141] on text "-84" at bounding box center [356, 139] width 17 height 13
click at [250, 116] on input "e. -84" at bounding box center [249, 114] width 0 height 3
radio input "true"
click at [258, 200] on button "Next" at bounding box center [249, 194] width 84 height 21
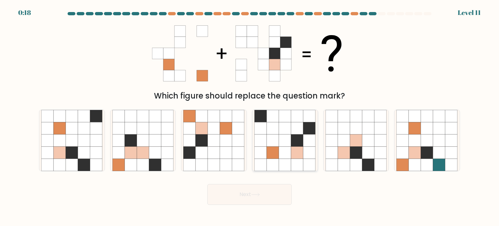
click at [307, 157] on icon at bounding box center [309, 152] width 12 height 12
click at [250, 116] on input "d." at bounding box center [249, 114] width 0 height 3
radio input "true"
click at [255, 196] on icon at bounding box center [255, 195] width 9 height 4
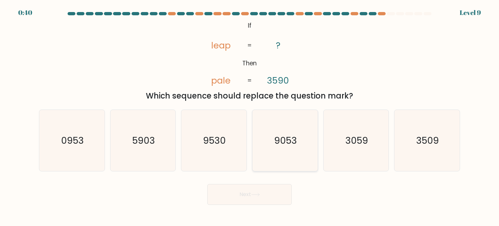
click at [291, 140] on text "9053" at bounding box center [285, 139] width 23 height 13
click at [250, 116] on input "d. 9053" at bounding box center [249, 114] width 0 height 3
radio input "true"
click at [255, 195] on icon at bounding box center [255, 194] width 8 height 3
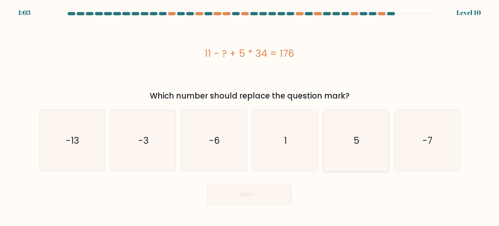
click at [361, 146] on icon "5" at bounding box center [355, 140] width 61 height 61
click at [250, 116] on input "e. 5" at bounding box center [249, 114] width 0 height 3
radio input "true"
click at [252, 196] on button "Next" at bounding box center [249, 194] width 84 height 21
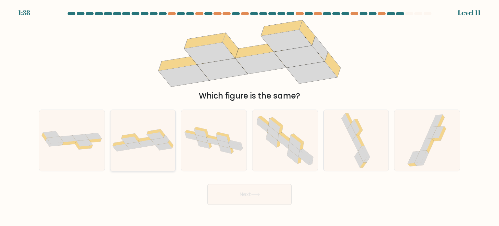
click at [125, 144] on icon at bounding box center [120, 147] width 17 height 7
click at [249, 116] on input "b." at bounding box center [249, 114] width 0 height 3
radio input "true"
click at [247, 194] on button "Next" at bounding box center [249, 194] width 84 height 21
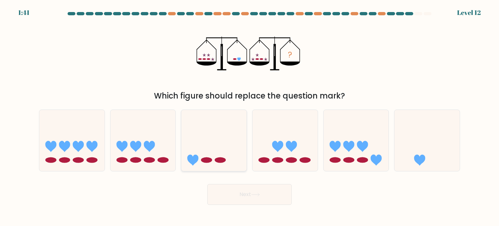
click at [225, 141] on icon at bounding box center [213, 140] width 65 height 54
click at [249, 116] on input "c." at bounding box center [249, 114] width 0 height 3
radio input "true"
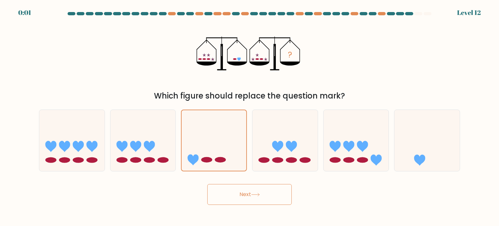
click at [264, 190] on button "Next" at bounding box center [249, 194] width 84 height 21
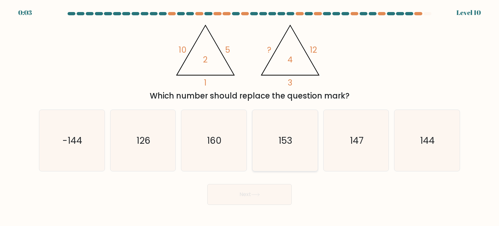
click at [257, 144] on icon "153" at bounding box center [284, 140] width 61 height 61
click at [250, 116] on input "d. 153" at bounding box center [249, 114] width 0 height 3
radio input "true"
click at [271, 191] on button "Next" at bounding box center [249, 194] width 84 height 21
